Goal: Task Accomplishment & Management: Use online tool/utility

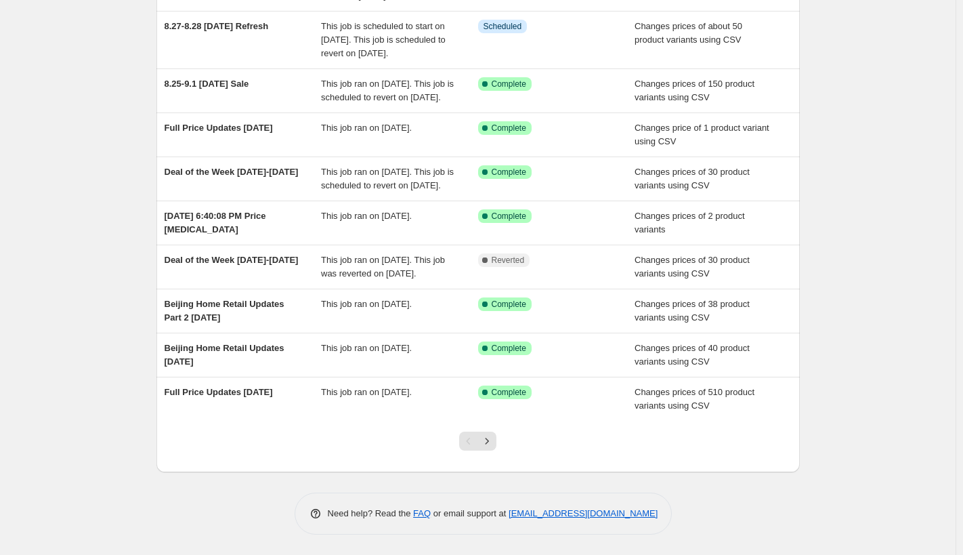
scroll to position [232, 0]
click at [489, 445] on icon "Next" at bounding box center [487, 441] width 14 height 14
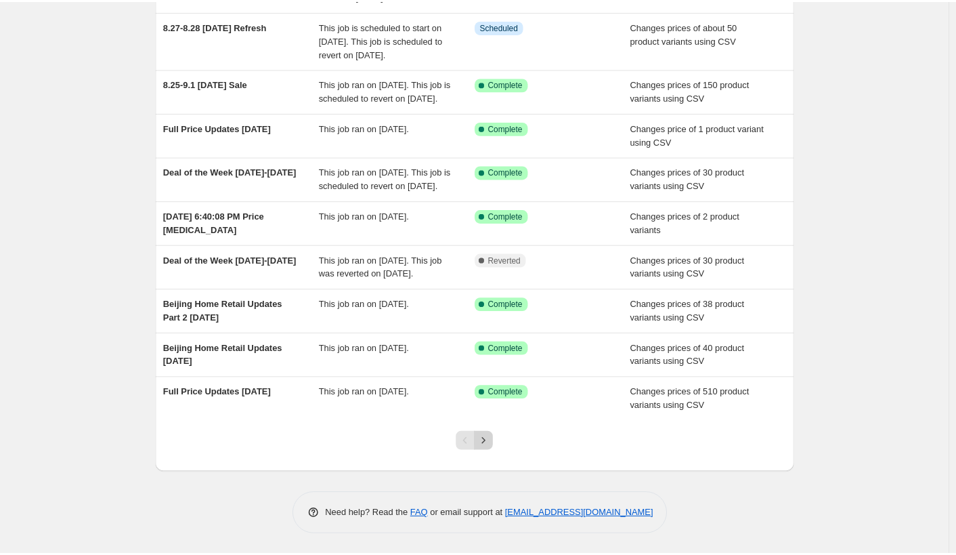
scroll to position [0, 0]
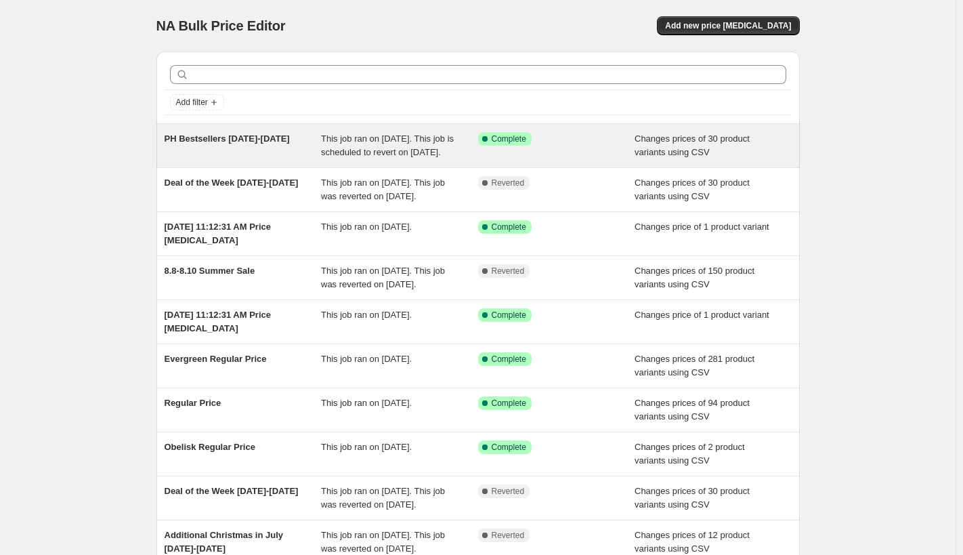
click at [389, 150] on span "This job ran on [DATE]. This job is scheduled to revert on [DATE]." at bounding box center [387, 145] width 133 height 24
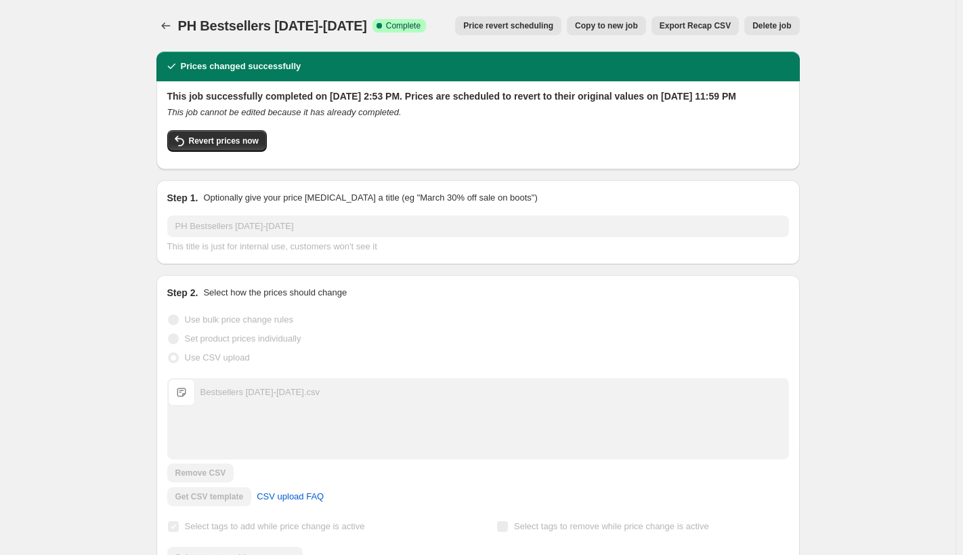
click at [611, 27] on span "Copy to new job" at bounding box center [606, 25] width 63 height 11
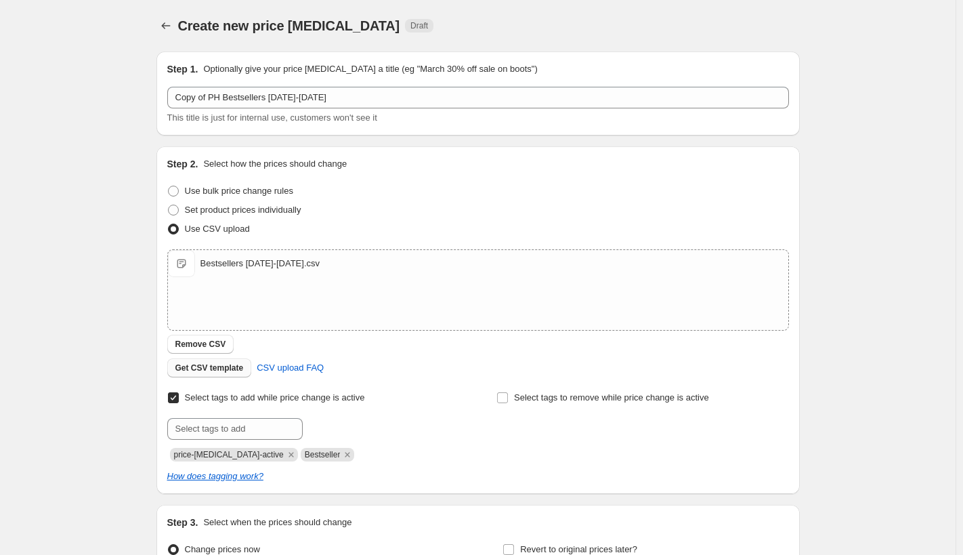
click at [208, 368] on span "Get CSV template" at bounding box center [209, 367] width 68 height 11
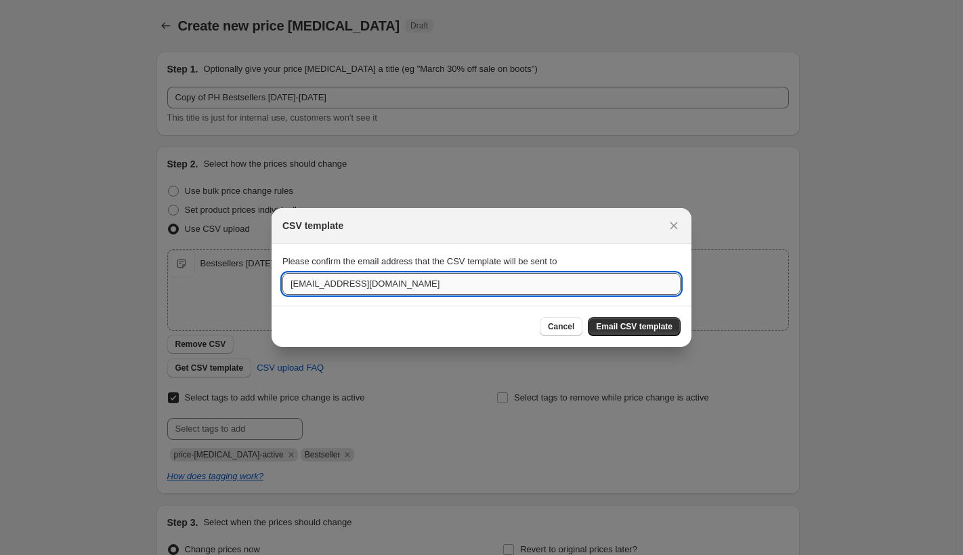
click at [335, 286] on input "[EMAIL_ADDRESS][DOMAIN_NAME]" at bounding box center [481, 284] width 398 height 22
type input "[EMAIL_ADDRESS][DOMAIN_NAME]"
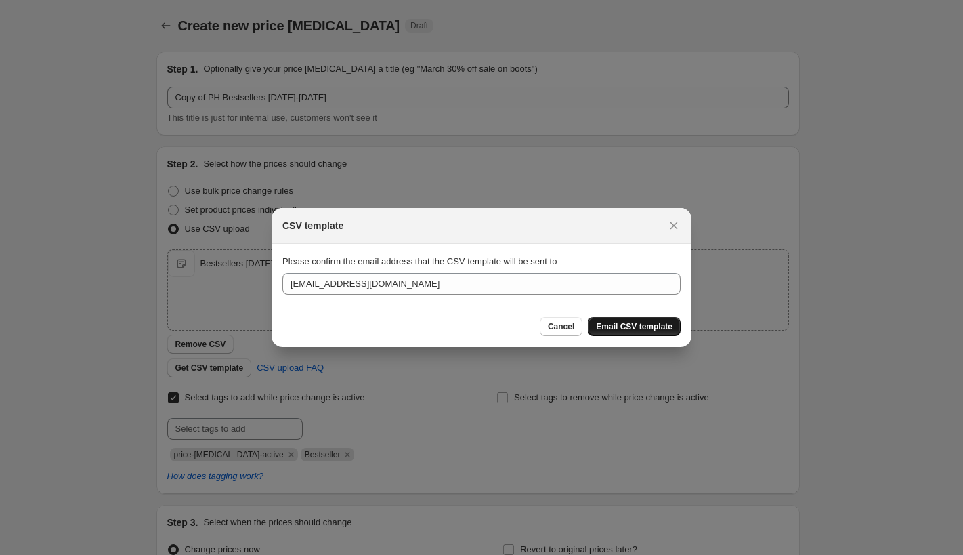
click at [613, 327] on span "Email CSV template" at bounding box center [634, 326] width 77 height 11
